Goal: Information Seeking & Learning: Find specific fact

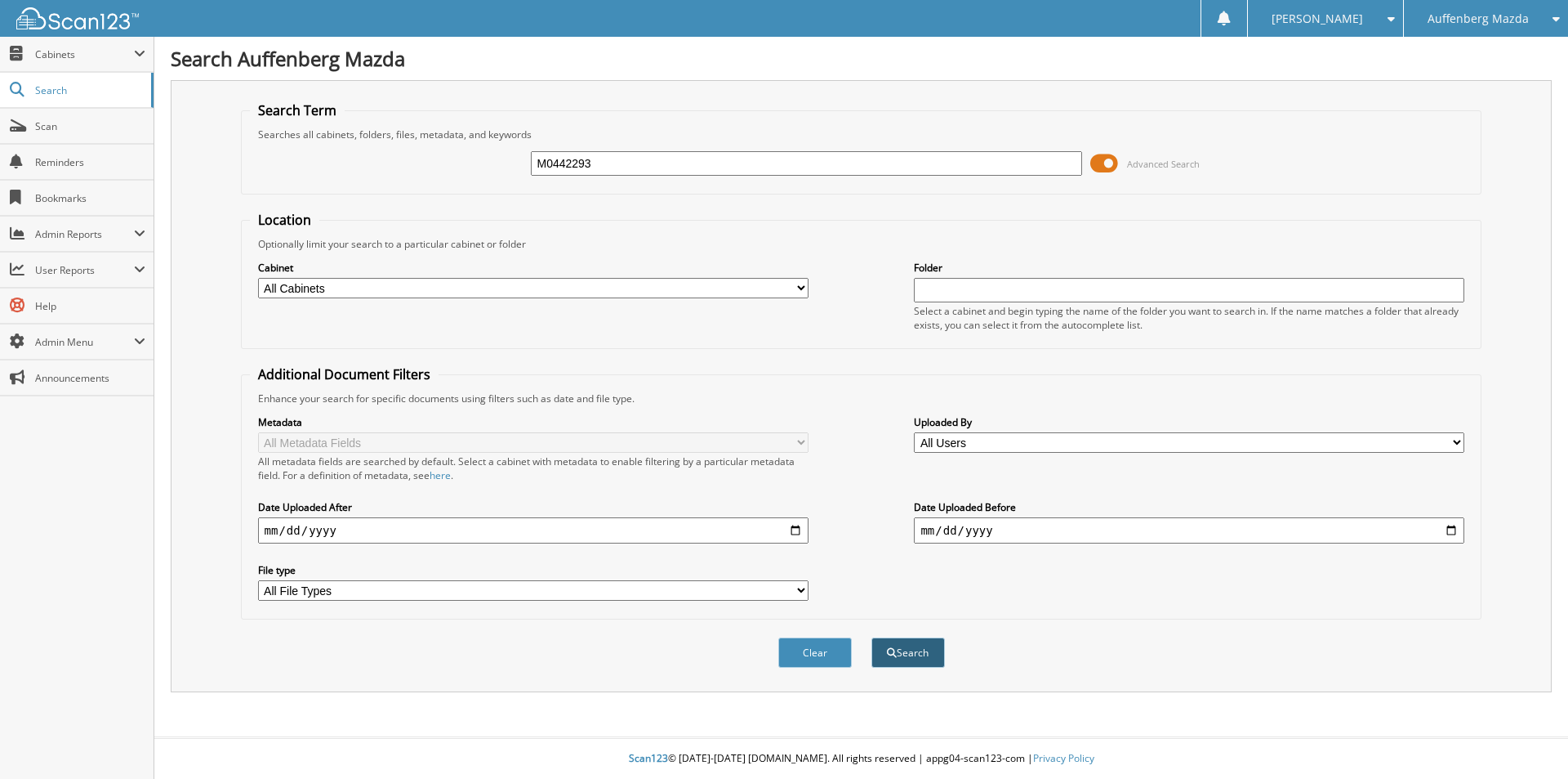
type input "M0442293"
click at [893, 651] on span "submit" at bounding box center [892, 652] width 10 height 10
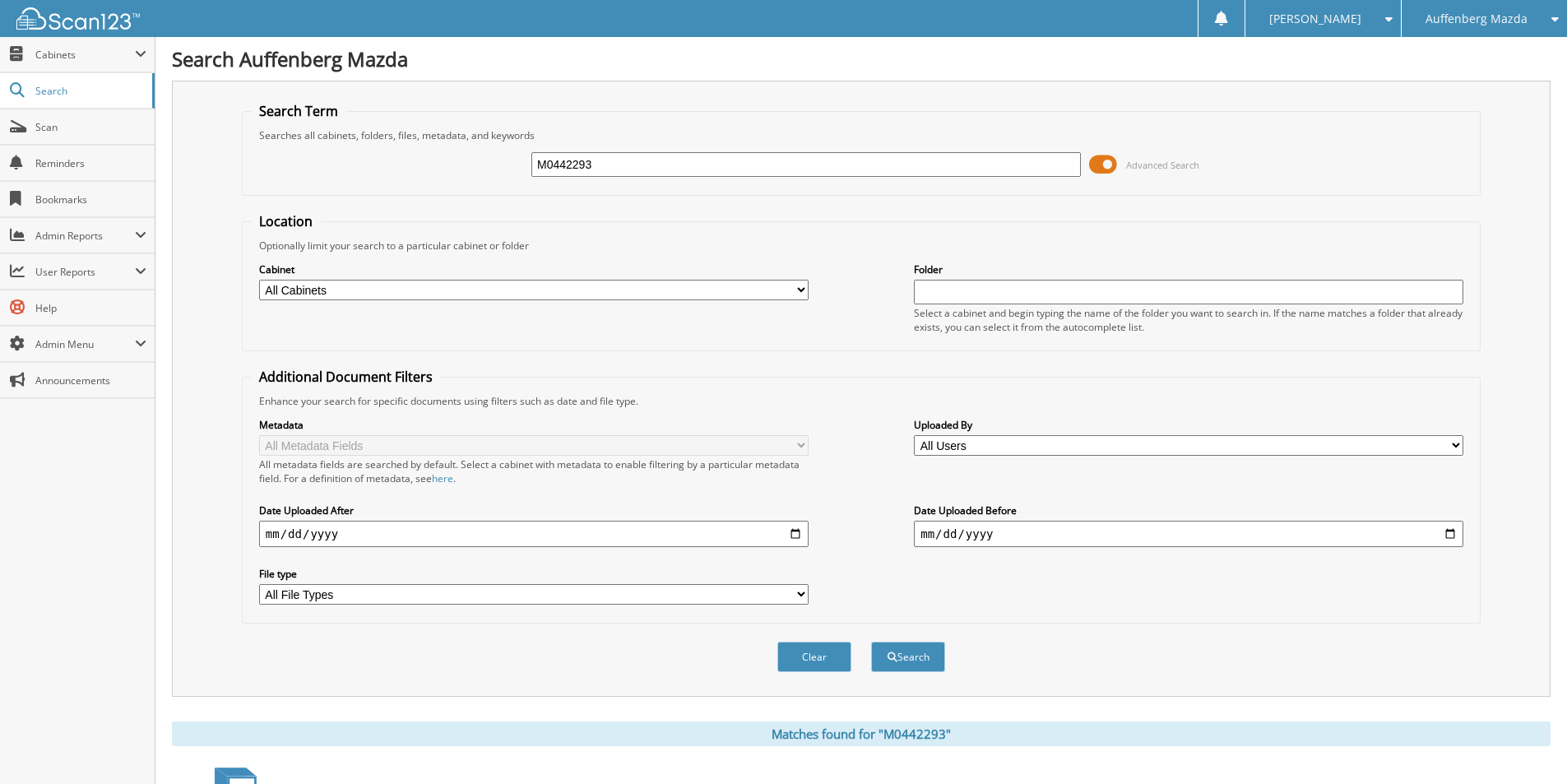
drag, startPoint x: 647, startPoint y: 156, endPoint x: -108, endPoint y: 332, distance: 775.2
type input "G0856542"
click at [871, 641] on button "Search" at bounding box center [908, 656] width 74 height 30
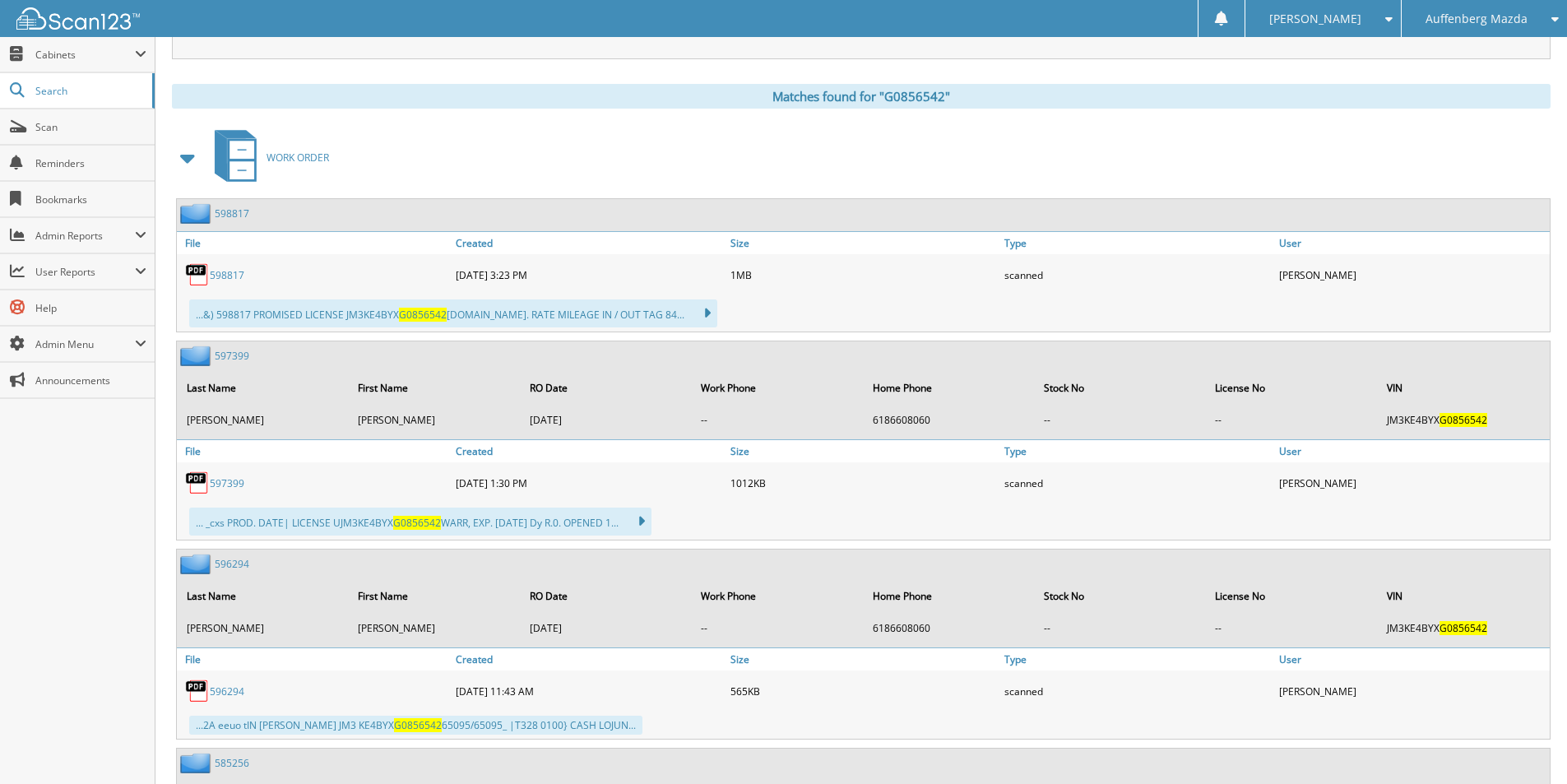
scroll to position [647, 0]
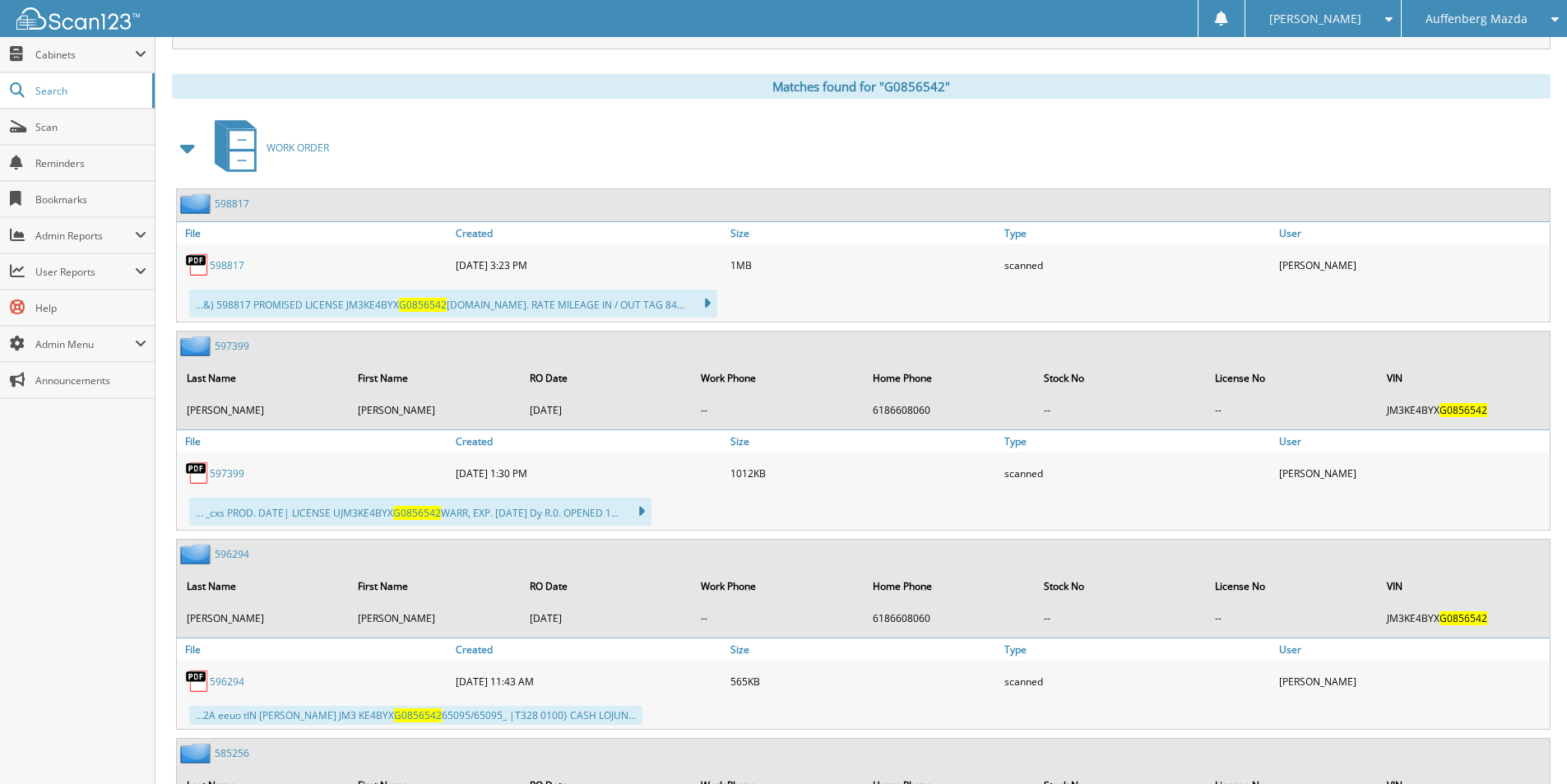
click at [240, 346] on link "597399" at bounding box center [233, 345] width 35 height 14
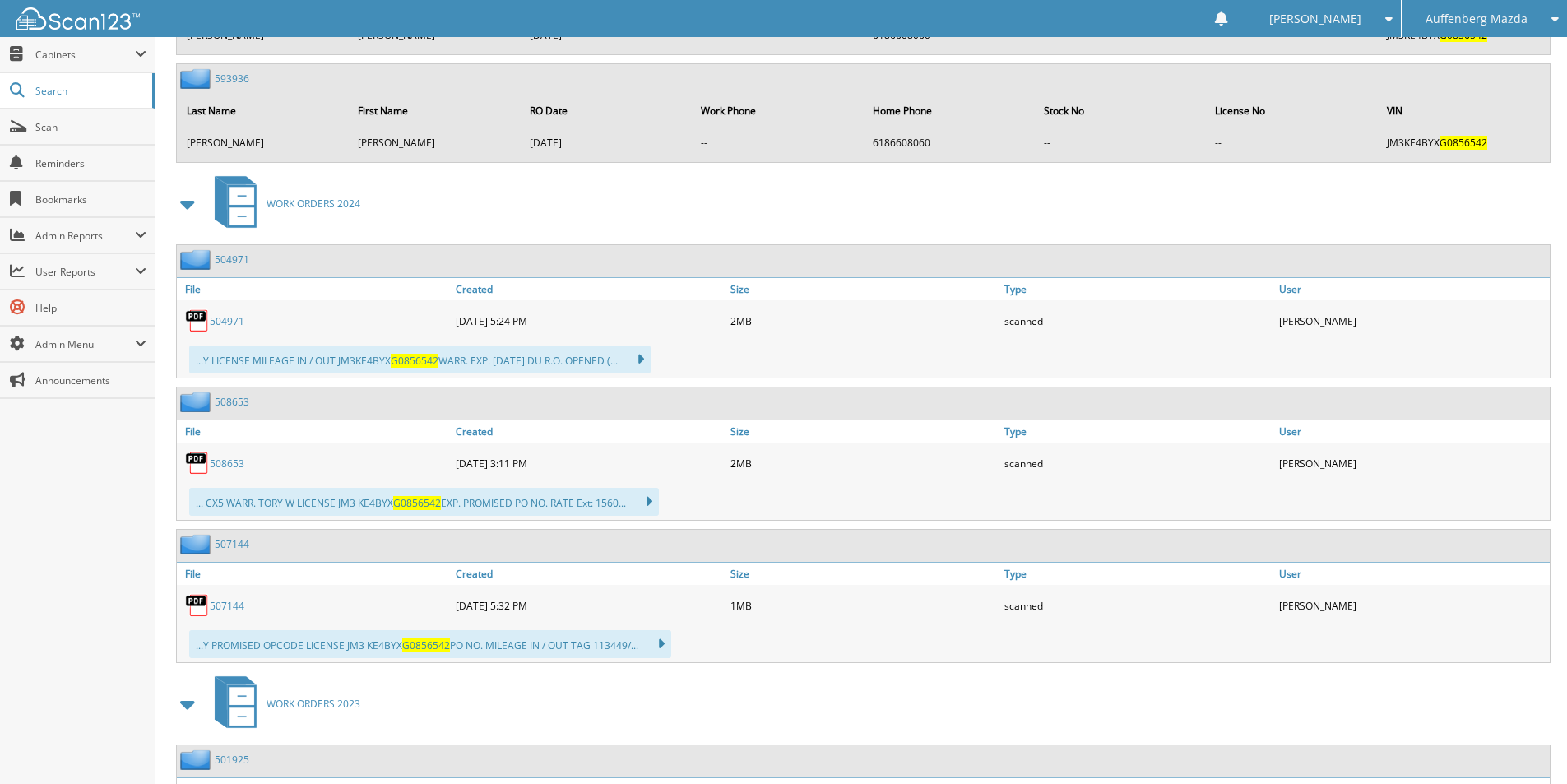
scroll to position [1069, 0]
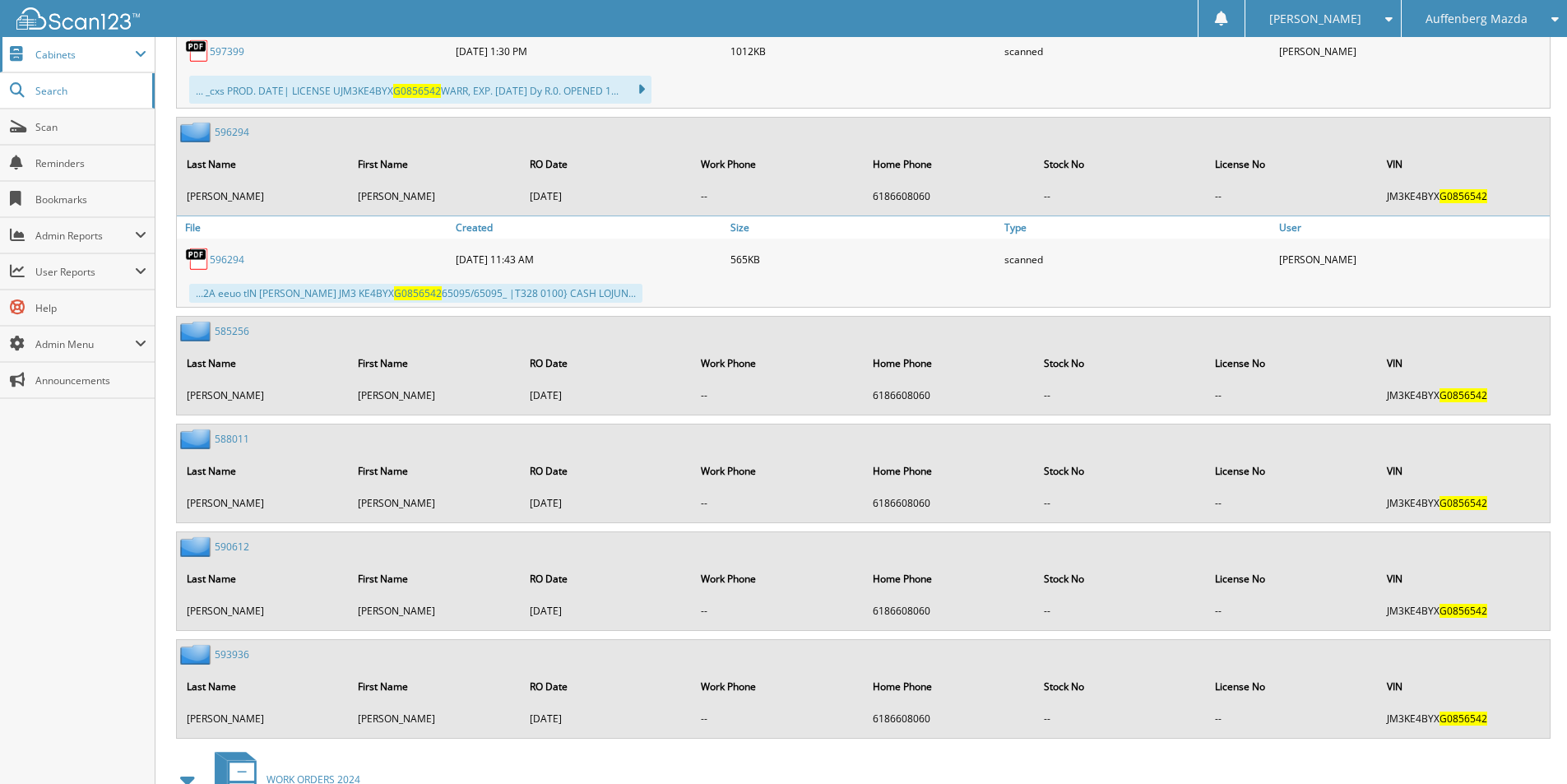
click at [135, 49] on span at bounding box center [141, 54] width 12 height 14
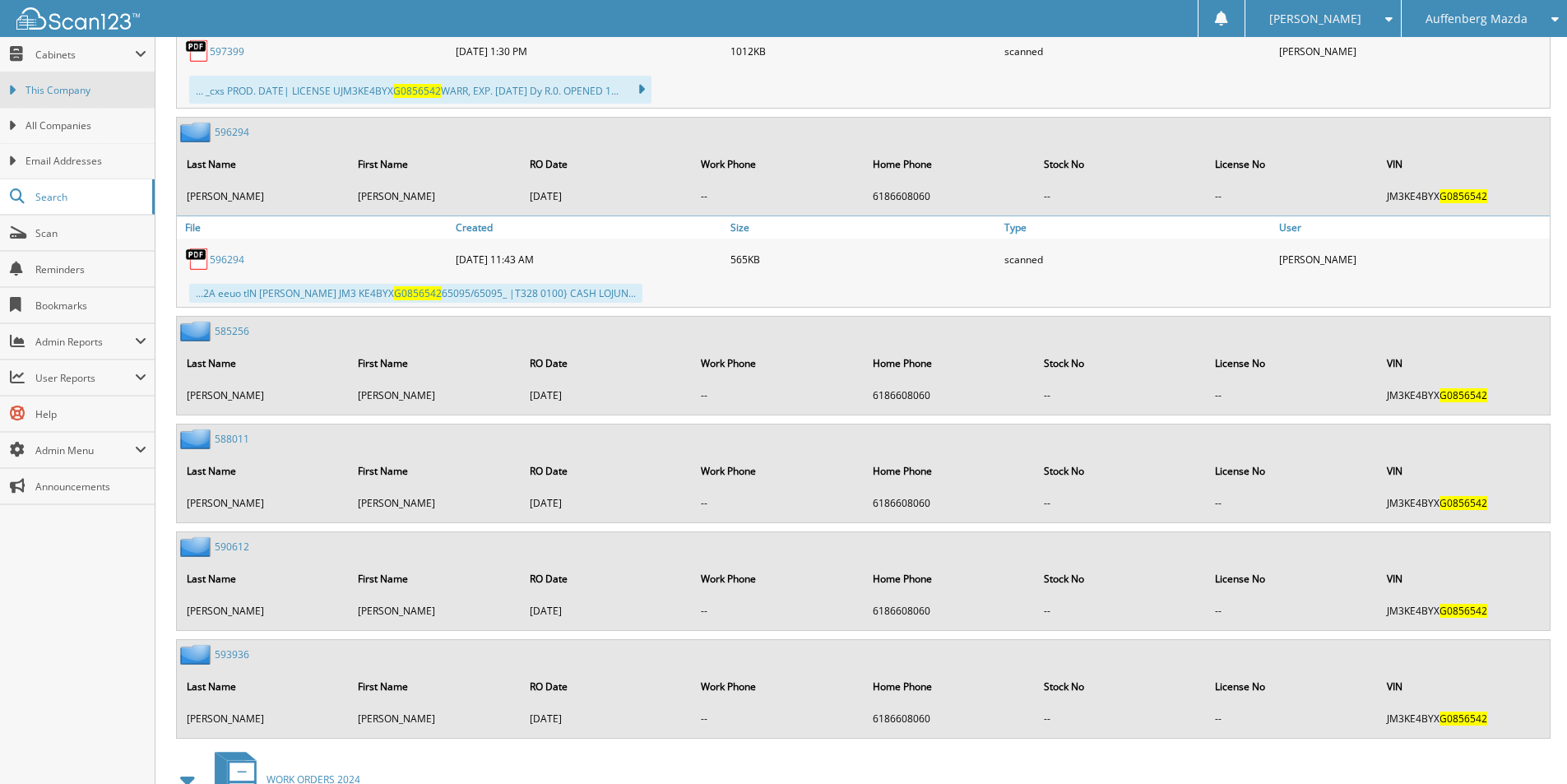
click at [101, 94] on span "This Company" at bounding box center [86, 89] width 121 height 15
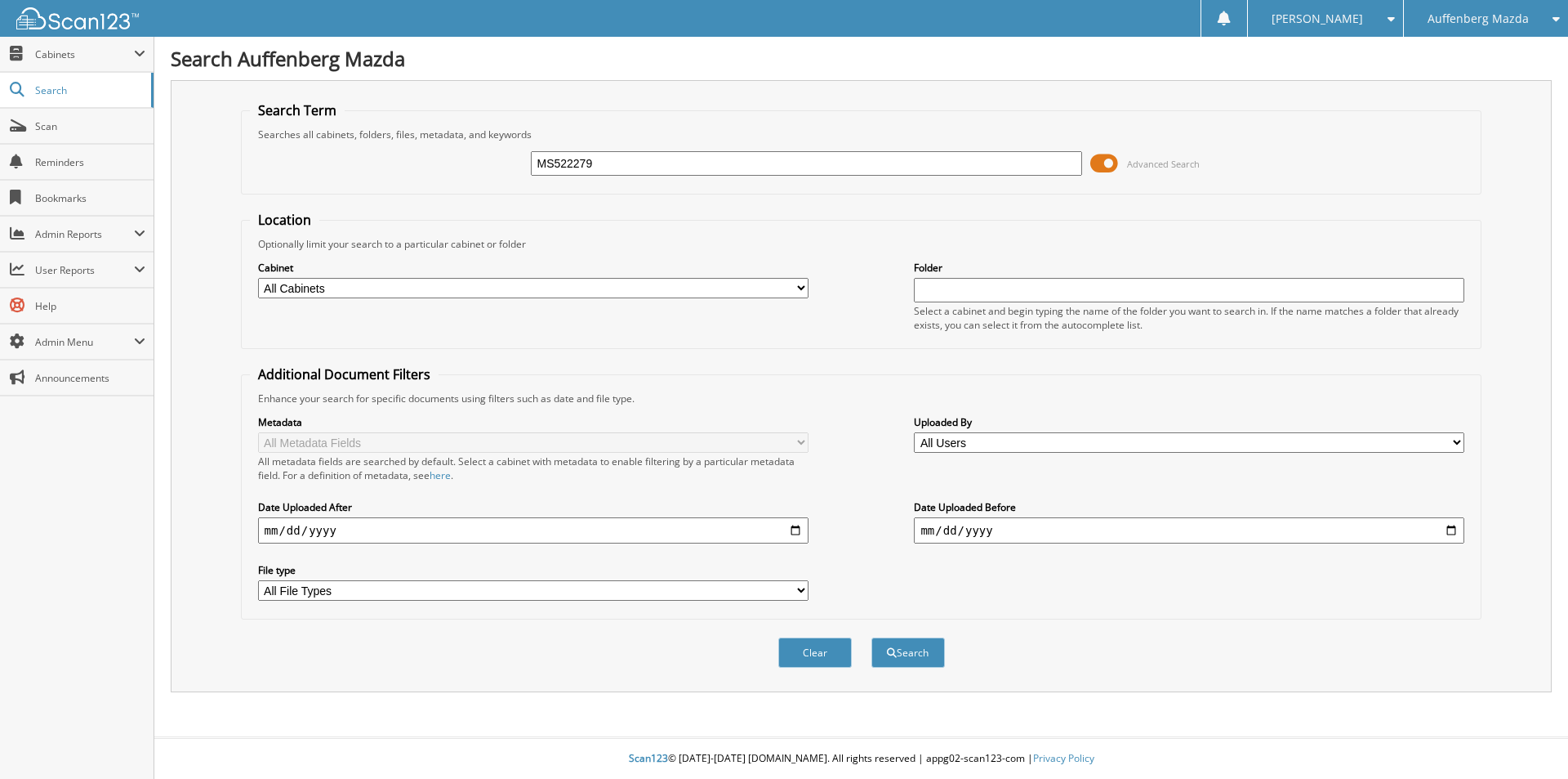
type input "MS522279"
click at [871, 637] on button "Search" at bounding box center [908, 651] width 73 height 30
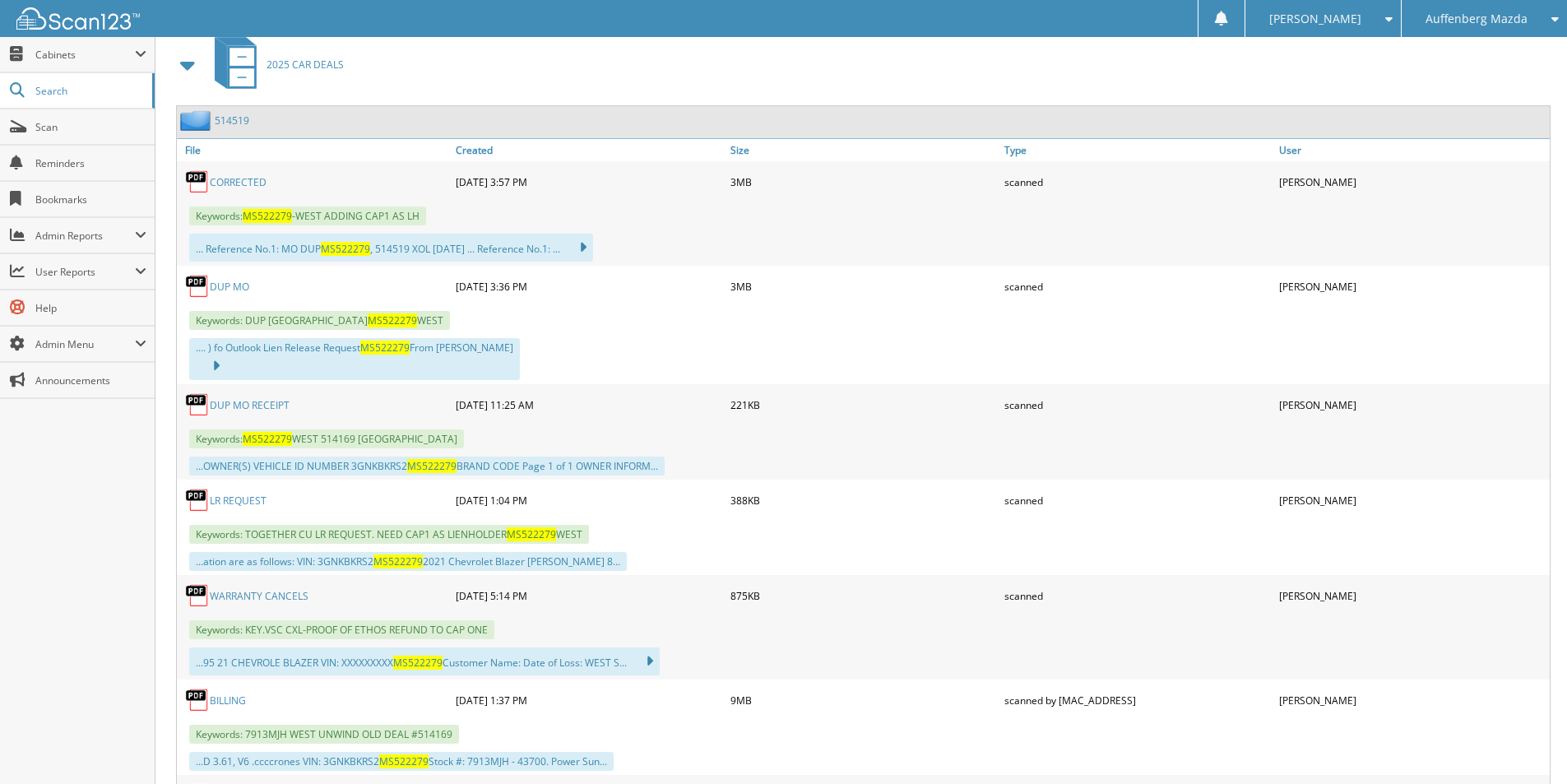
scroll to position [822, 0]
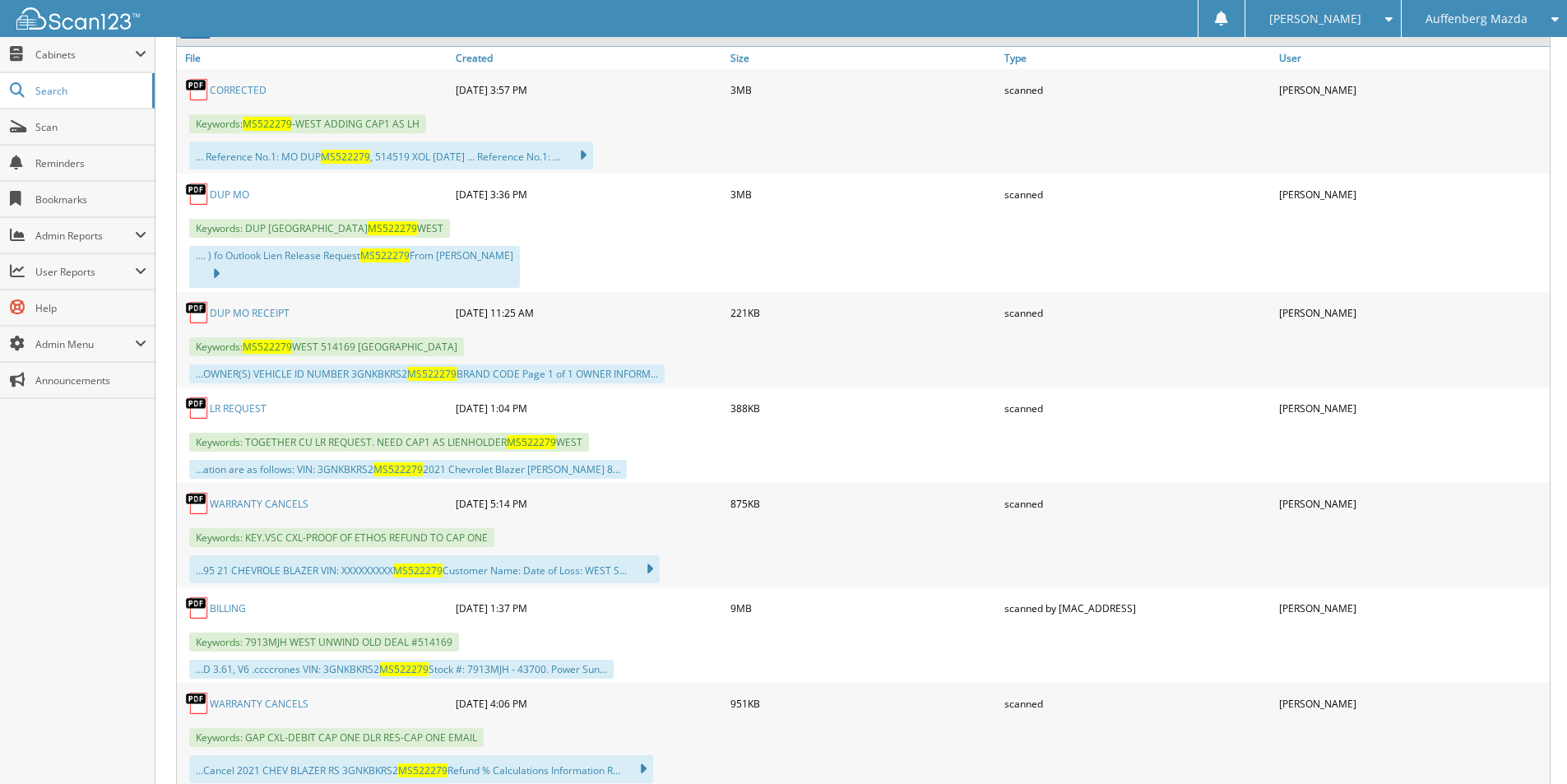
click at [282, 696] on link "WARRANTY CANCELS" at bounding box center [259, 703] width 98 height 14
click at [269, 696] on link "WARRANTY CANCELS" at bounding box center [259, 703] width 98 height 14
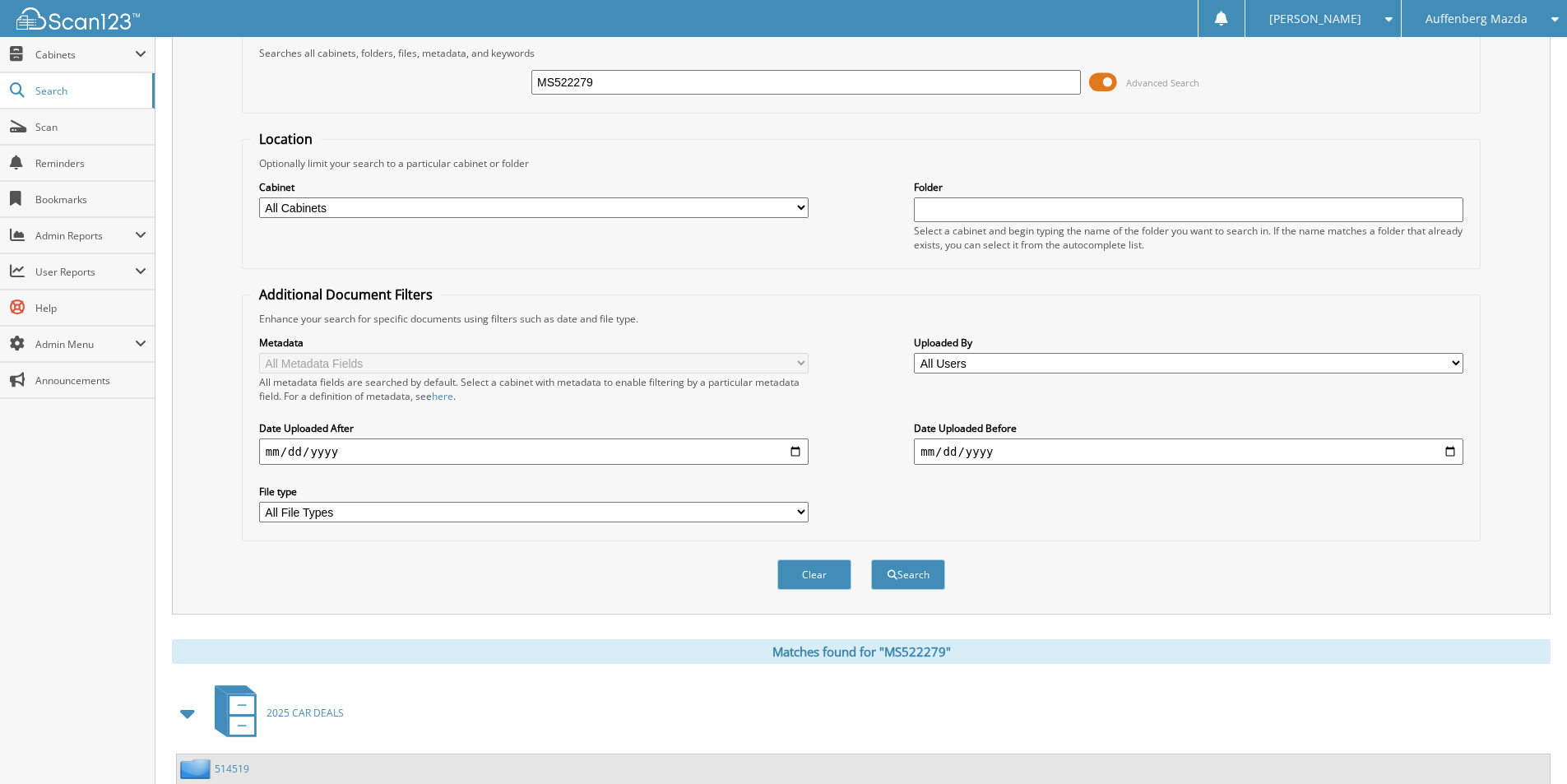
scroll to position [0, 0]
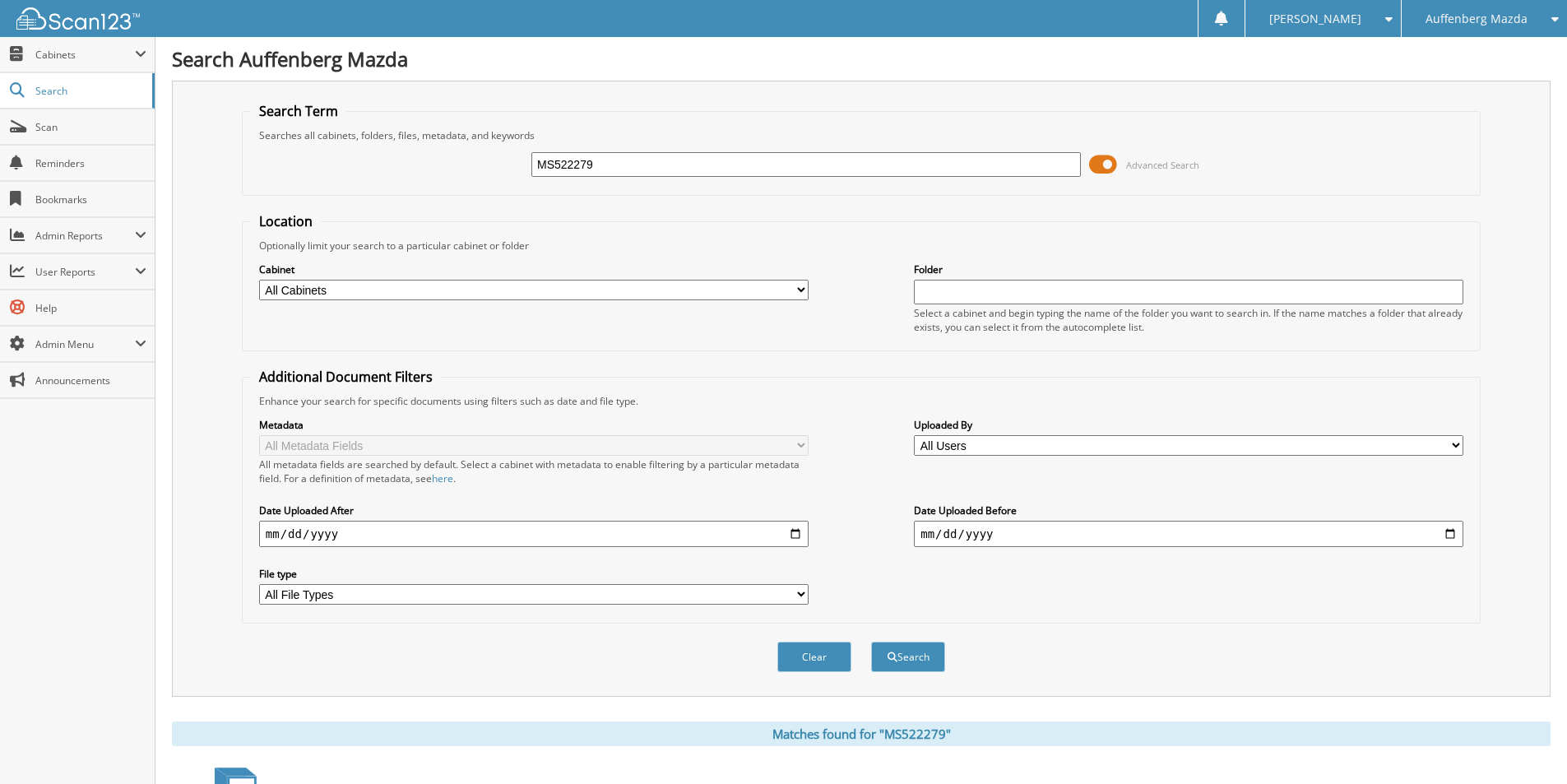
drag, startPoint x: 604, startPoint y: 159, endPoint x: -334, endPoint y: 283, distance: 946.2
type input "P1600423"
click at [871, 641] on button "Search" at bounding box center [908, 656] width 74 height 30
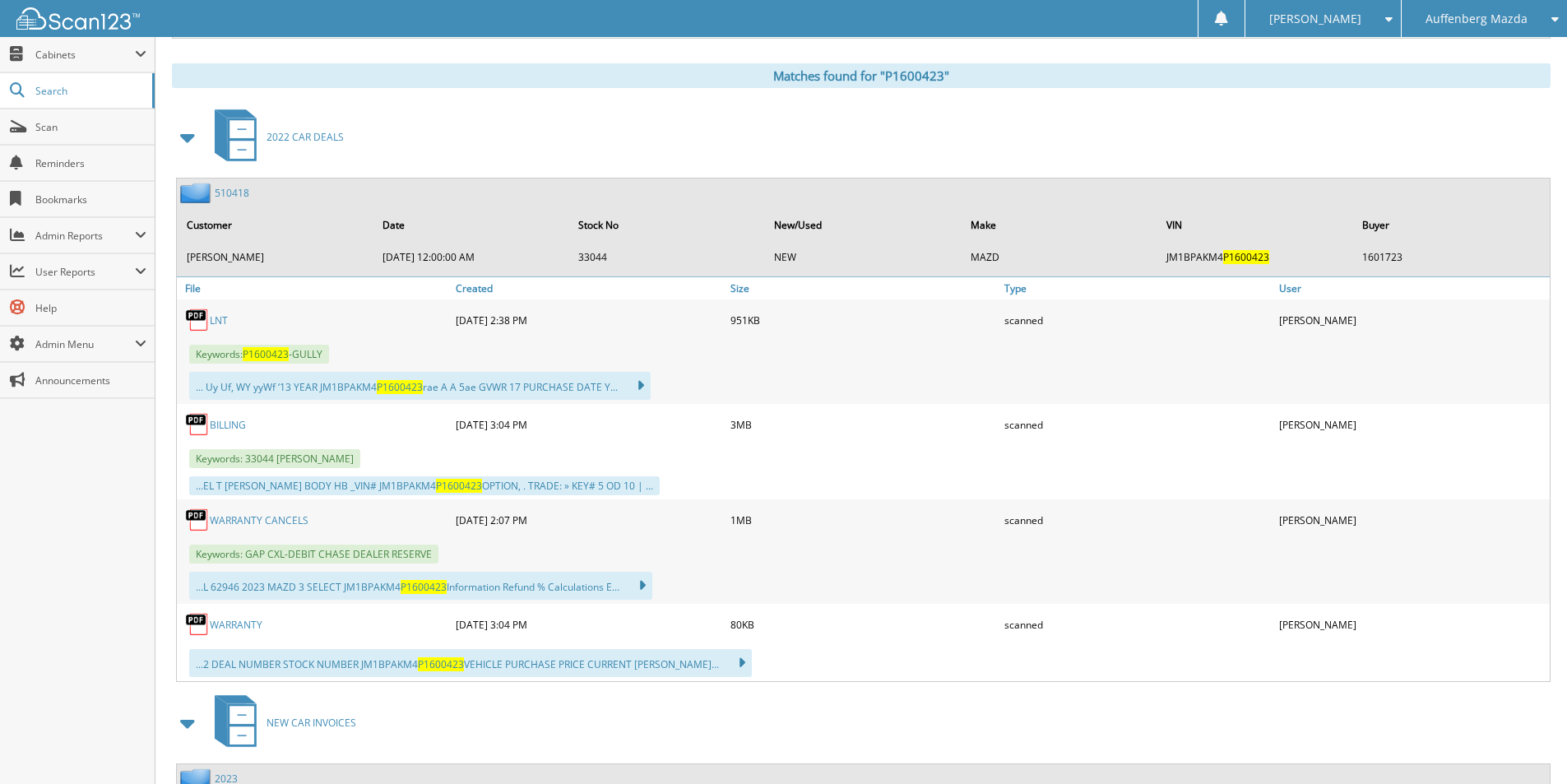
click at [245, 515] on link "WARRANTY CANCELS" at bounding box center [259, 519] width 98 height 14
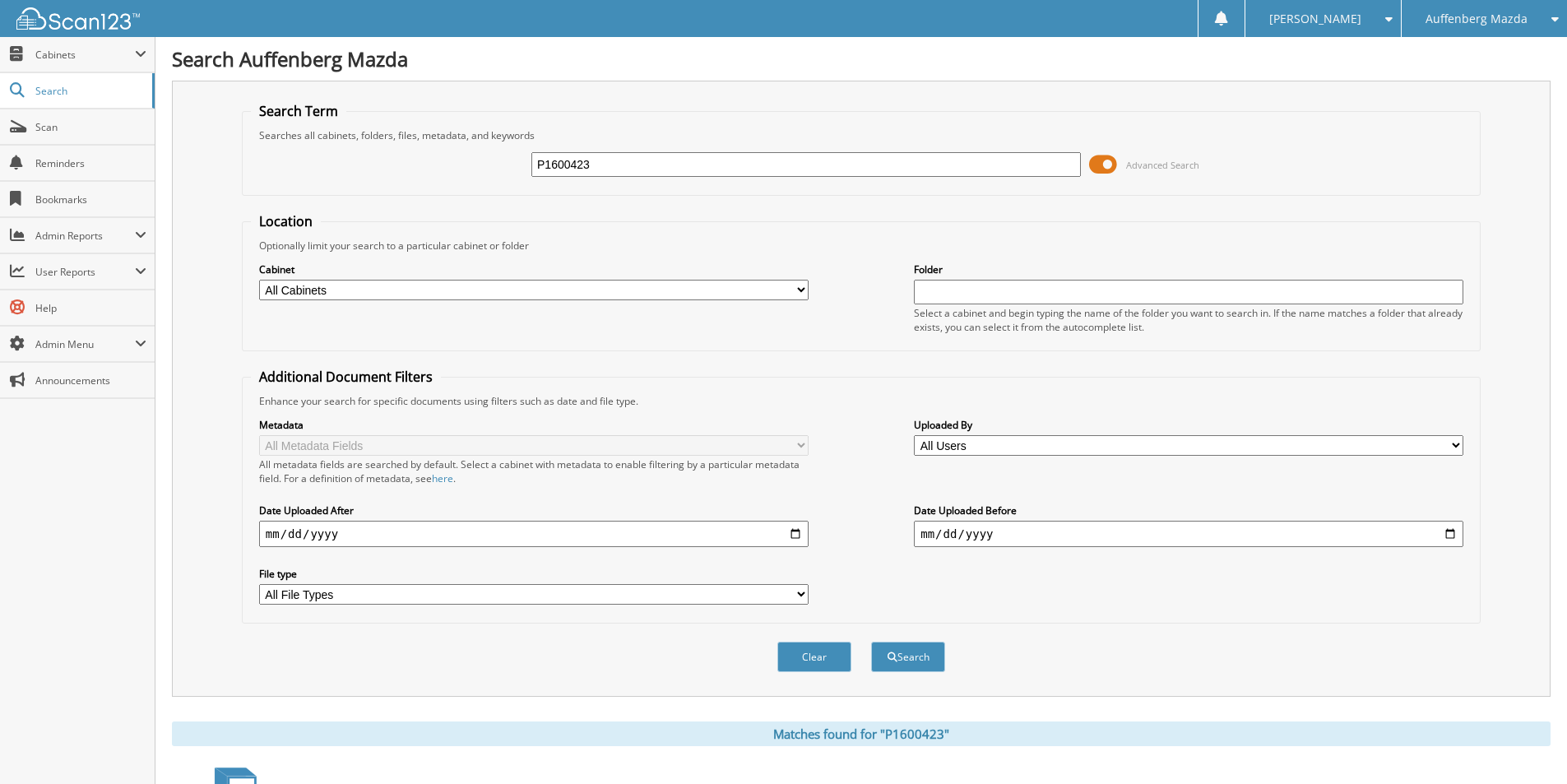
drag, startPoint x: 637, startPoint y: 164, endPoint x: -307, endPoint y: 209, distance: 945.1
type input "MM224590"
click at [871, 641] on button "Search" at bounding box center [908, 656] width 74 height 30
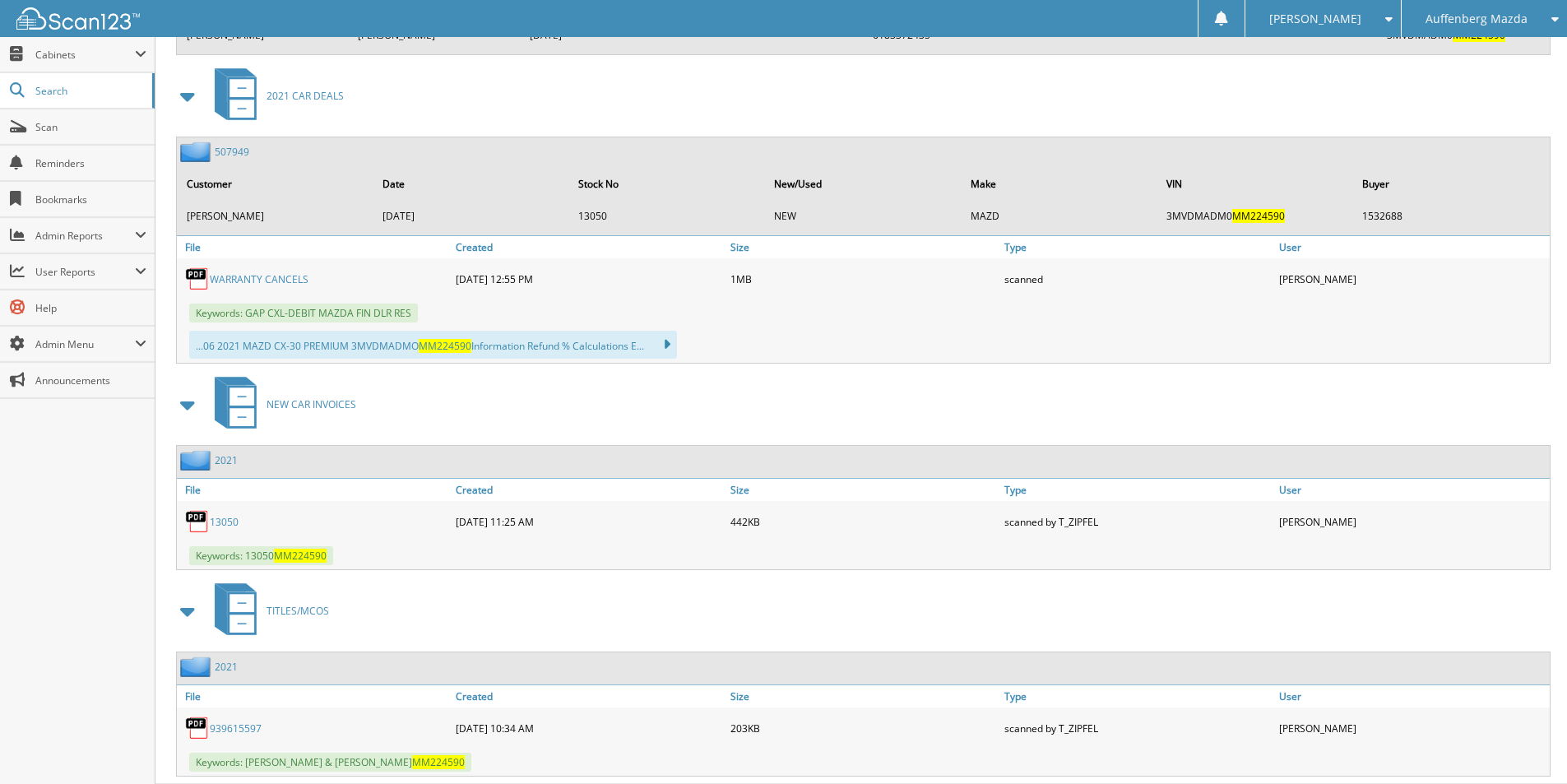
scroll to position [2325, 0]
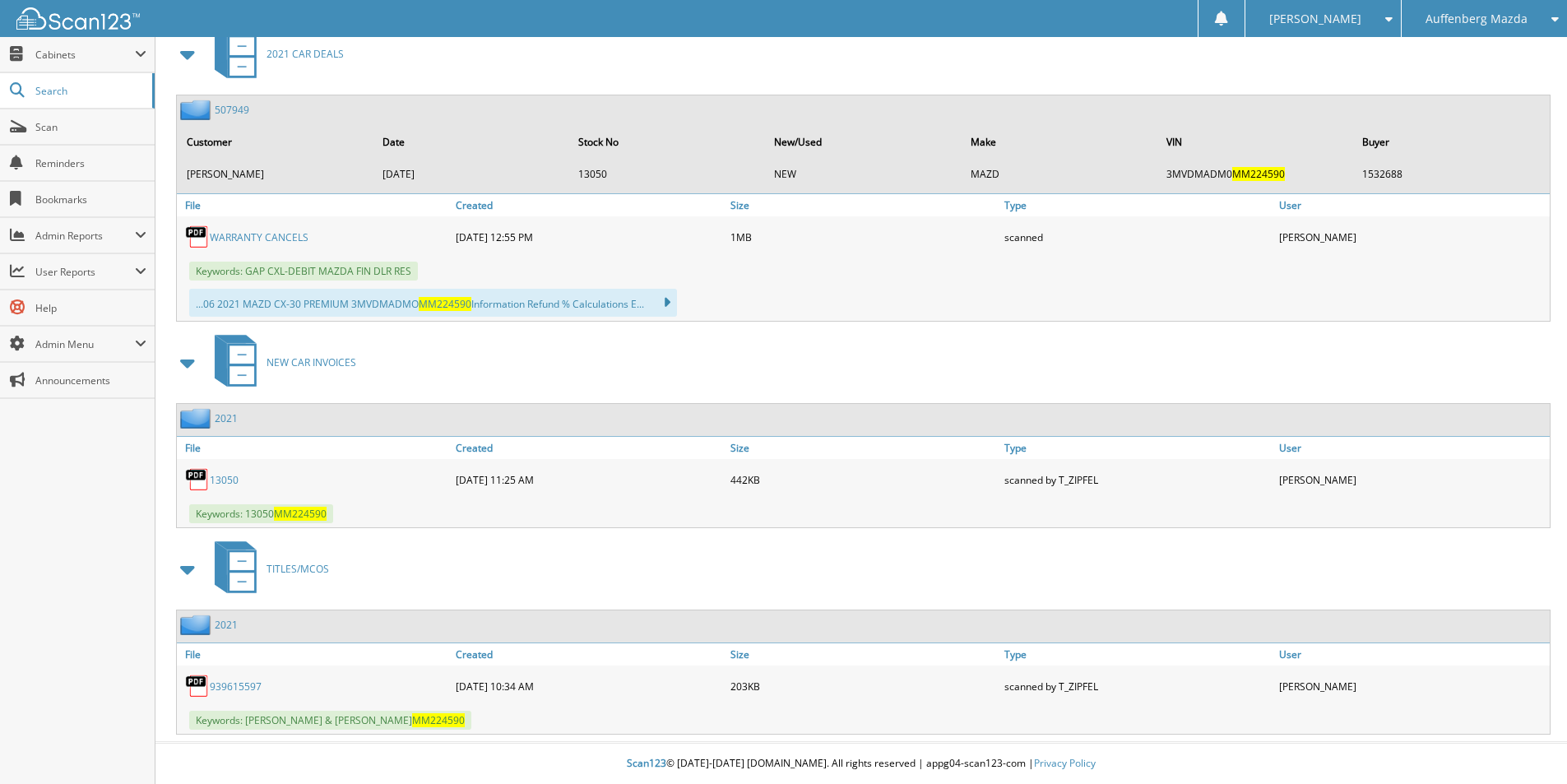
click at [281, 232] on link "WARRANTY CANCELS" at bounding box center [259, 237] width 98 height 14
